Goal: Complete application form

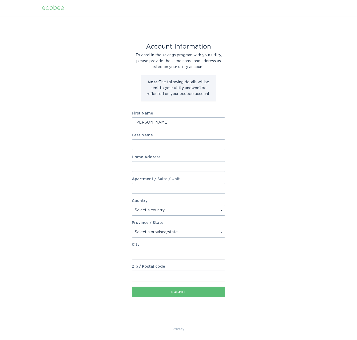
type input "[PERSON_NAME]"
type input "5509"
type input "[STREET_ADDRESS]"
select select "US"
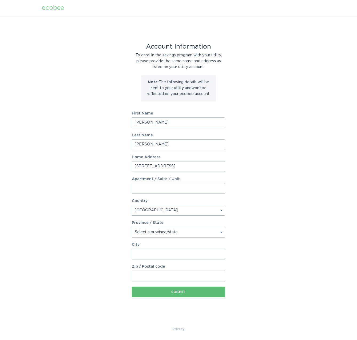
type input "Muncie"
type input "47304"
click at [163, 186] on input "Apartment / Suite / Unit" at bounding box center [178, 188] width 93 height 11
select select "IN"
click at [175, 292] on div "Submit" at bounding box center [178, 291] width 88 height 3
